Goal: Task Accomplishment & Management: Use online tool/utility

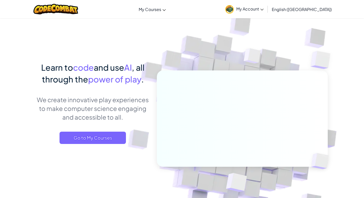
click at [264, 9] on span "My Account" at bounding box center [250, 8] width 27 height 5
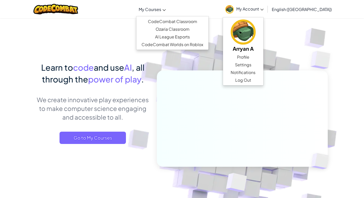
click at [161, 11] on span "My Courses" at bounding box center [150, 9] width 23 height 5
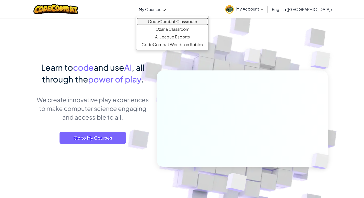
click at [181, 21] on link "CodeCombat Classroom" at bounding box center [173, 22] width 72 height 8
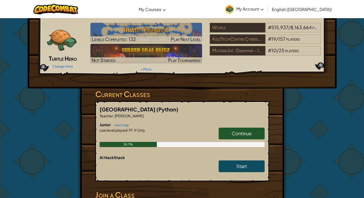
scroll to position [26, 0]
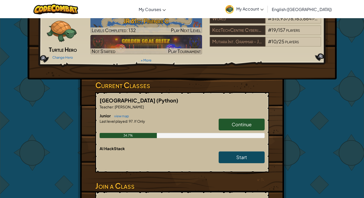
click at [232, 116] on h6 "Junior view map" at bounding box center [182, 116] width 165 height 6
click at [234, 120] on link "Continue" at bounding box center [242, 124] width 46 height 12
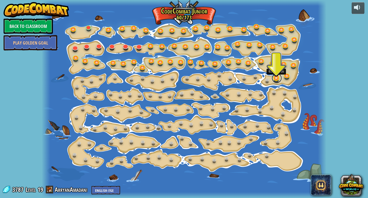
click at [277, 80] on link at bounding box center [277, 78] width 10 height 10
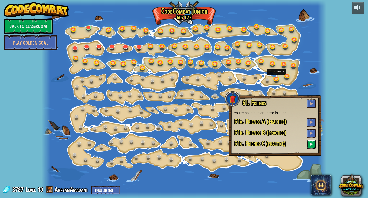
click at [314, 143] on button at bounding box center [311, 144] width 9 height 8
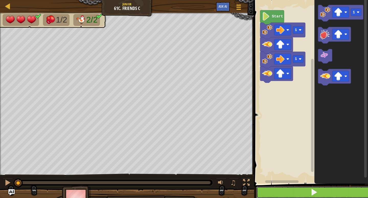
click at [292, 193] on button at bounding box center [314, 192] width 116 height 12
click at [300, 191] on button at bounding box center [314, 192] width 116 height 12
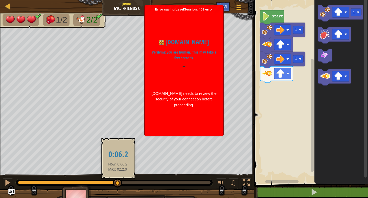
click at [118, 183] on div at bounding box center [68, 182] width 100 height 3
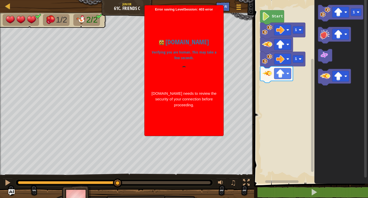
click at [197, 59] on p "Verifying you are human. This may take a few seconds." at bounding box center [184, 55] width 66 height 12
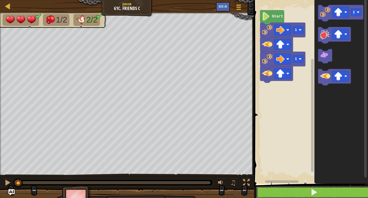
click at [307, 189] on button at bounding box center [314, 192] width 116 height 12
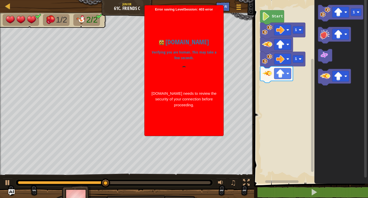
click at [217, 7] on div "Error saving LevelSession: 403 error Just a moment... codecombat.com Verifying …" at bounding box center [184, 70] width 79 height 130
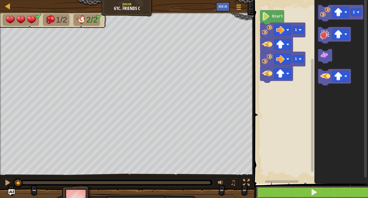
click at [316, 189] on span at bounding box center [314, 191] width 7 height 7
click at [310, 192] on button at bounding box center [314, 192] width 116 height 12
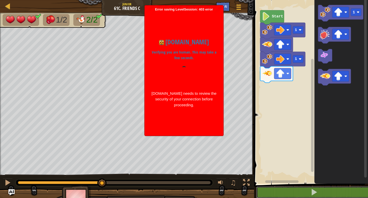
drag, startPoint x: 113, startPoint y: 186, endPoint x: 102, endPoint y: 192, distance: 11.9
click at [102, 192] on div "1/2 2/2 ♫ Turtle 3 x: 62 y: 38 No target action: idle" at bounding box center [184, 111] width 368 height 196
